Goal: Transaction & Acquisition: Purchase product/service

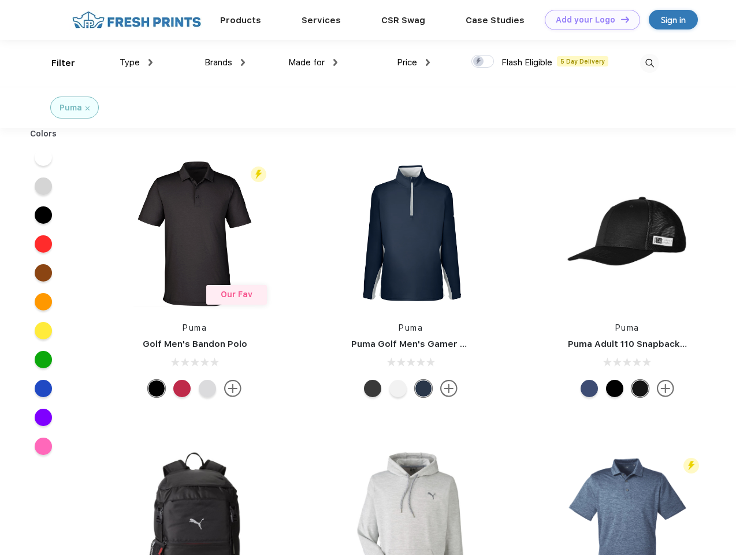
scroll to position [1, 0]
click at [588, 20] on link "Add your Logo Design Tool" at bounding box center [592, 20] width 95 height 20
click at [0, 0] on div "Design Tool" at bounding box center [0, 0] width 0 height 0
click at [620, 19] on link "Add your Logo Design Tool" at bounding box center [592, 20] width 95 height 20
click at [55, 63] on div "Filter" at bounding box center [63, 63] width 24 height 13
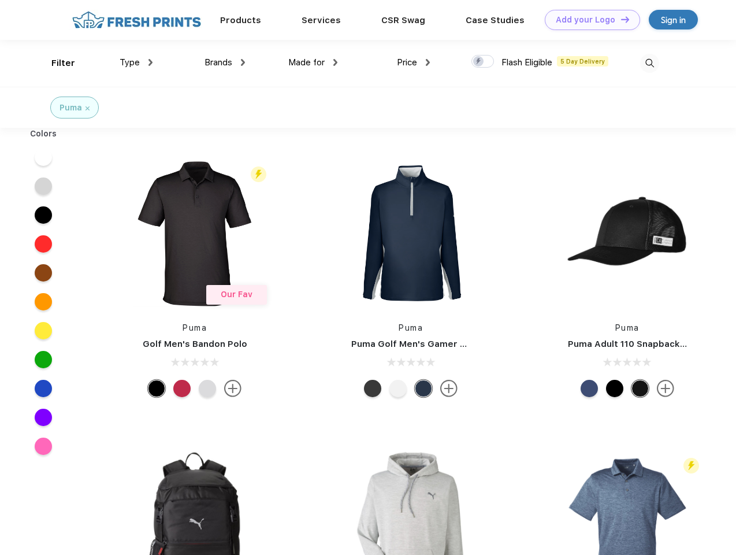
click at [136, 62] on span "Type" at bounding box center [130, 62] width 20 height 10
click at [225, 62] on span "Brands" at bounding box center [219, 62] width 28 height 10
click at [313, 62] on span "Made for" at bounding box center [306, 62] width 36 height 10
click at [414, 62] on span "Price" at bounding box center [407, 62] width 20 height 10
click at [483, 62] on div at bounding box center [483, 61] width 23 height 13
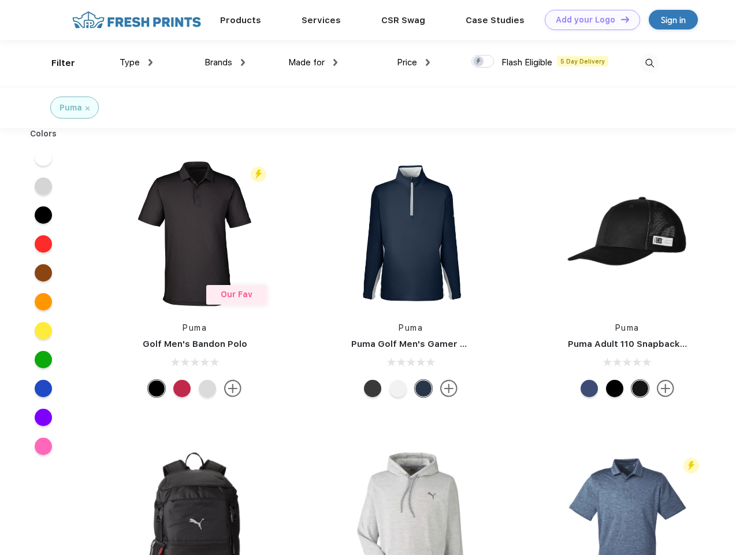
click at [479, 62] on input "checkbox" at bounding box center [476, 58] width 8 height 8
click at [649, 63] on img at bounding box center [649, 63] width 19 height 19
